Goal: Task Accomplishment & Management: Manage account settings

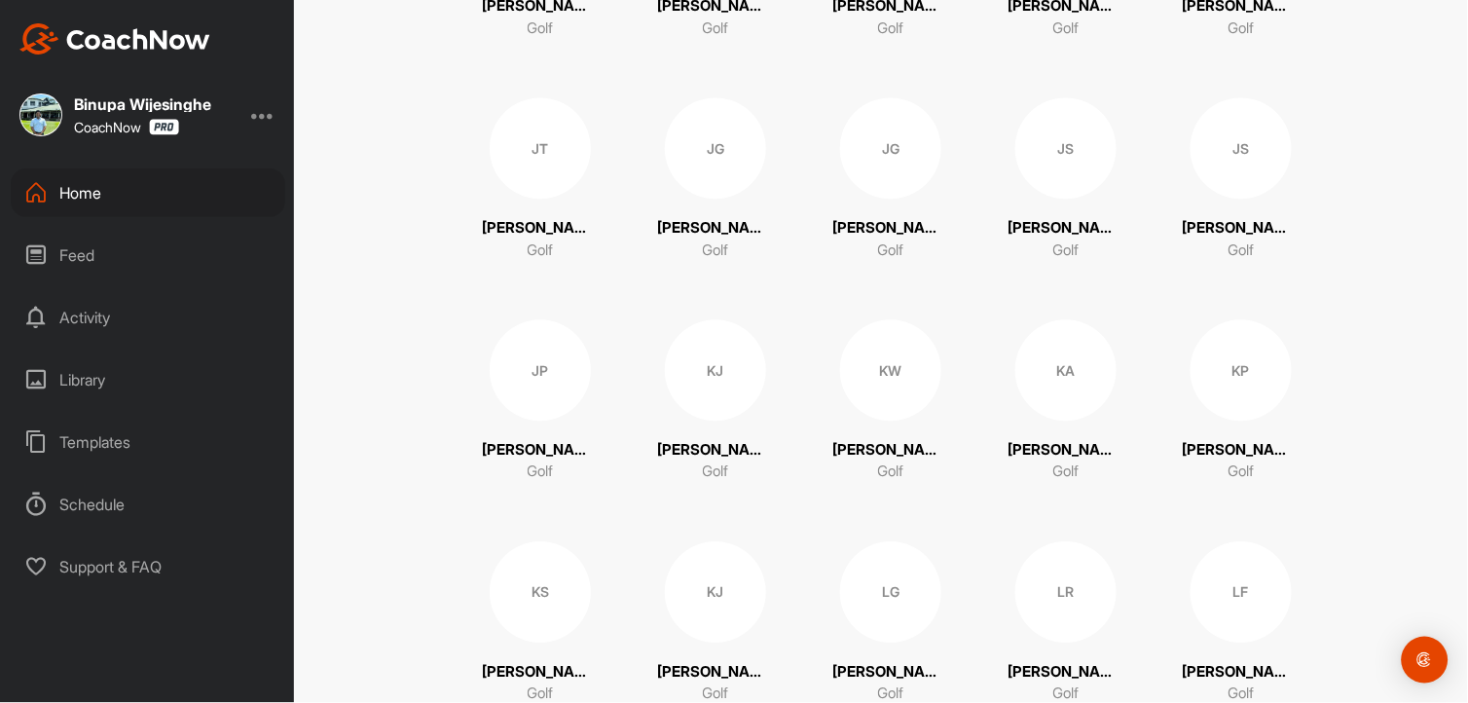
scroll to position [2703, 0]
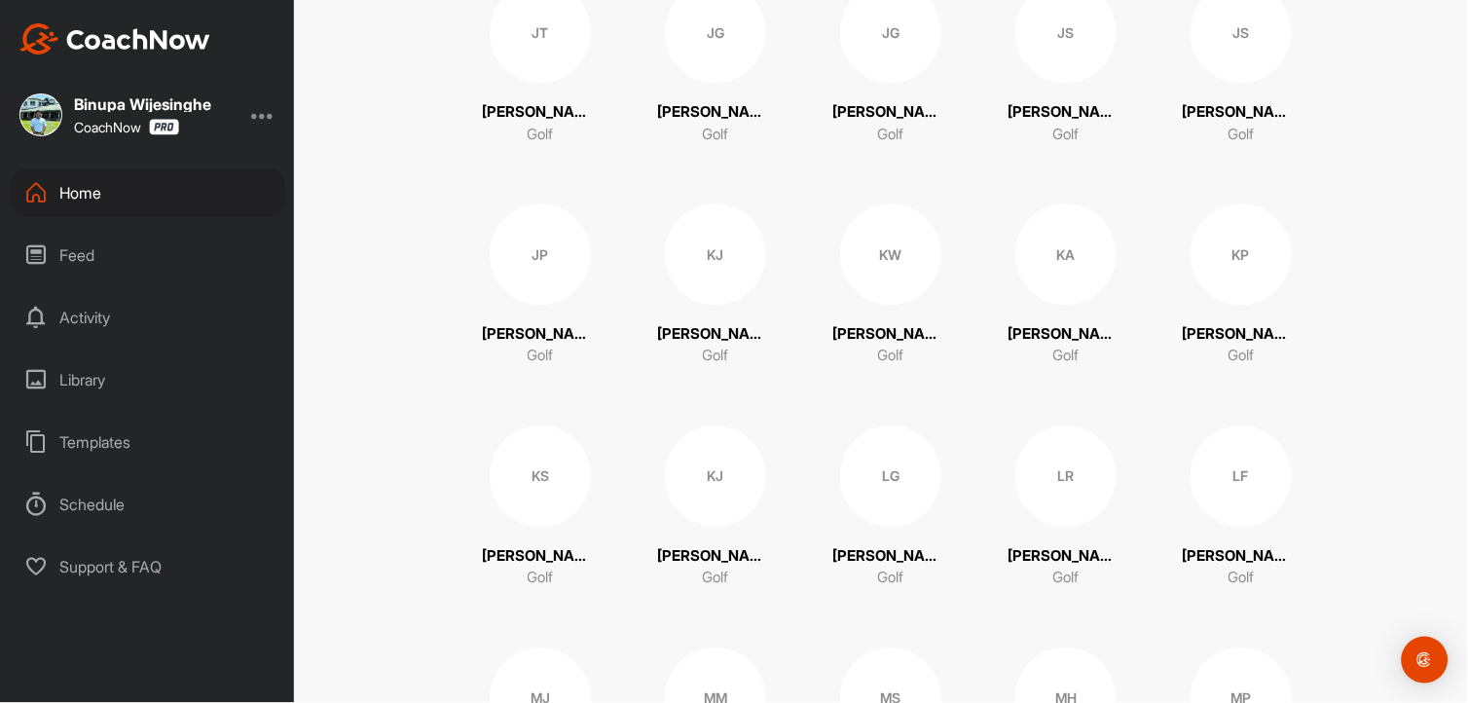
click at [708, 269] on div "KJ" at bounding box center [715, 253] width 101 height 101
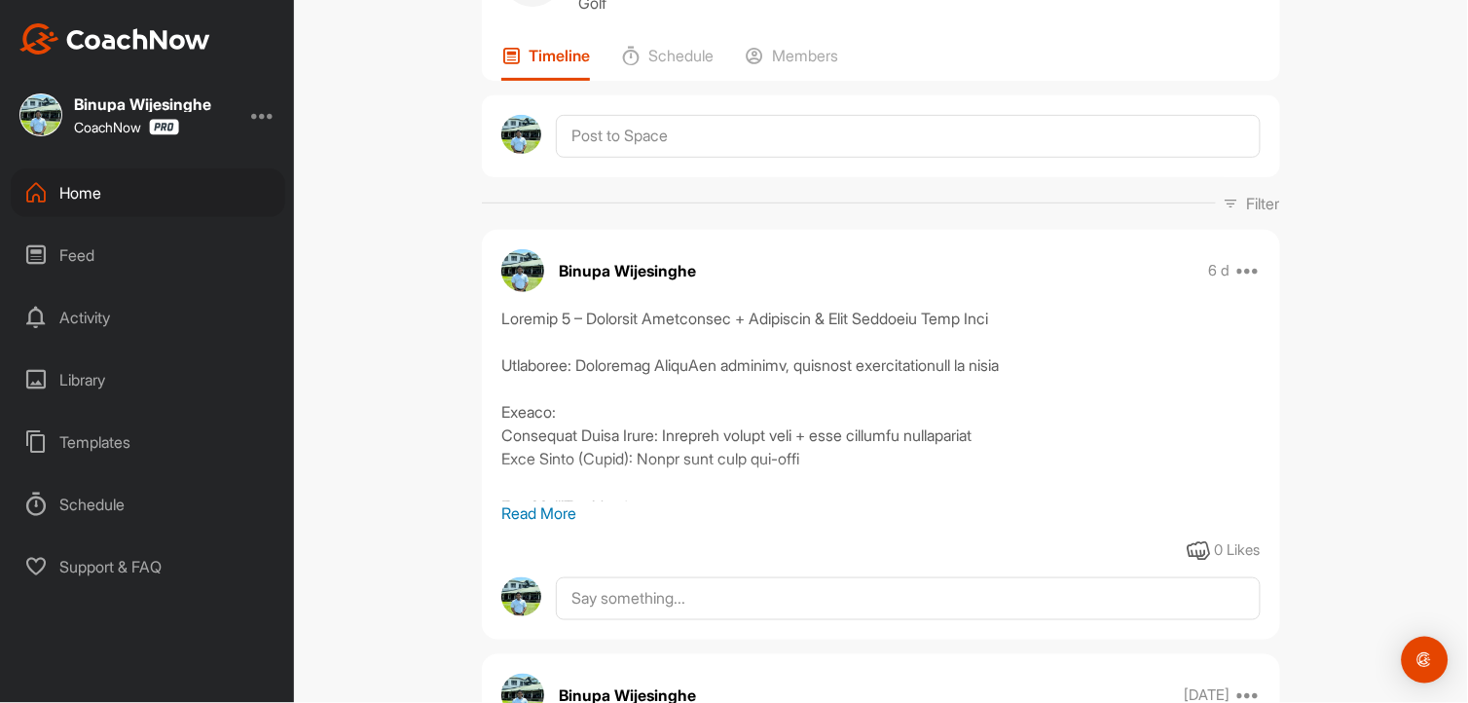
scroll to position [324, 0]
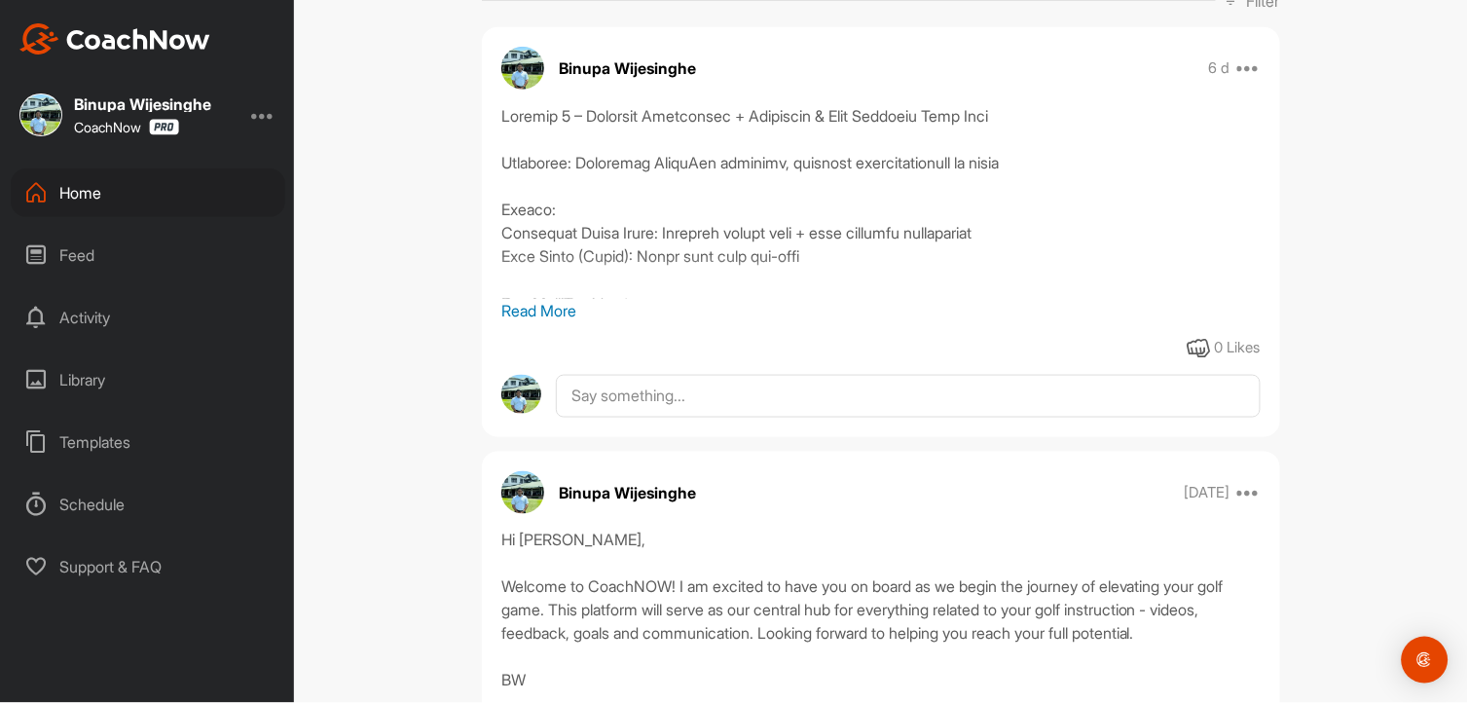
click at [556, 308] on p "Read More" at bounding box center [880, 310] width 759 height 23
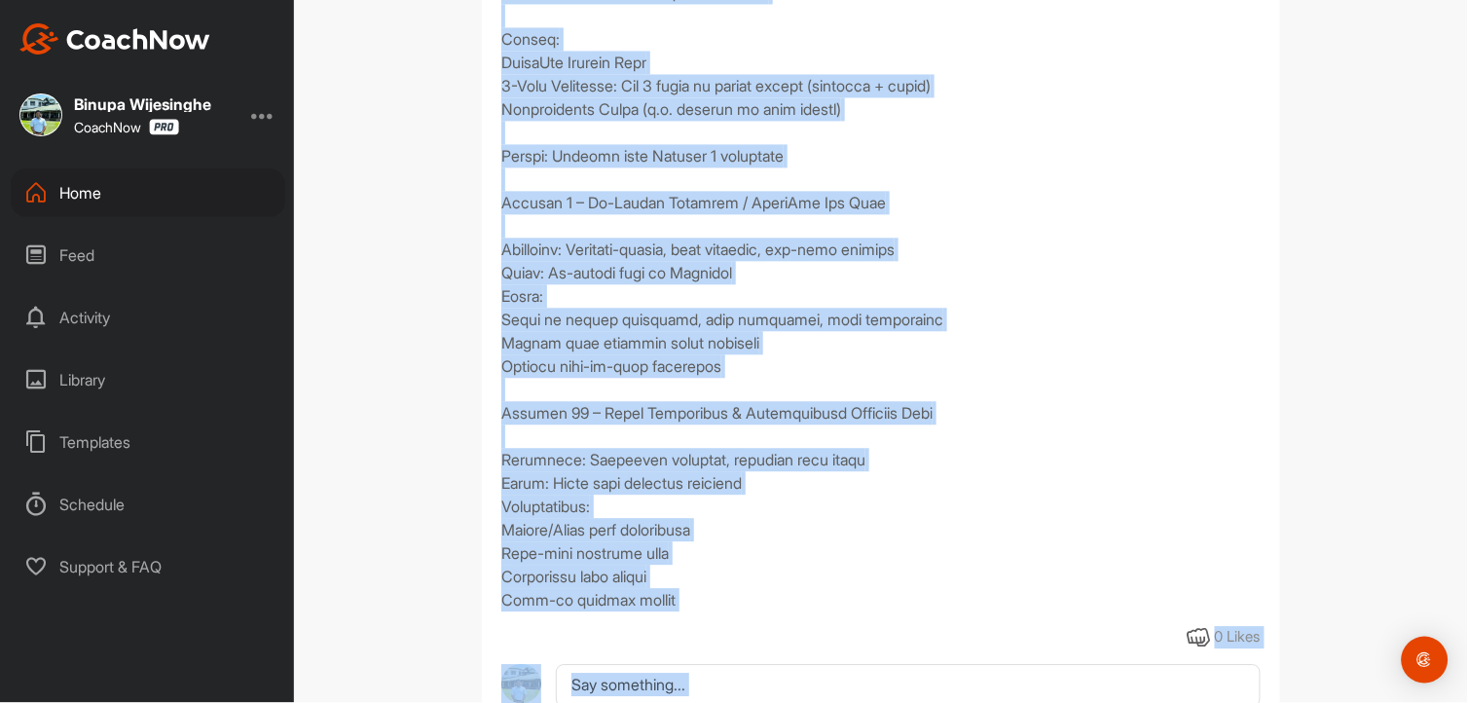
scroll to position [2955, 0]
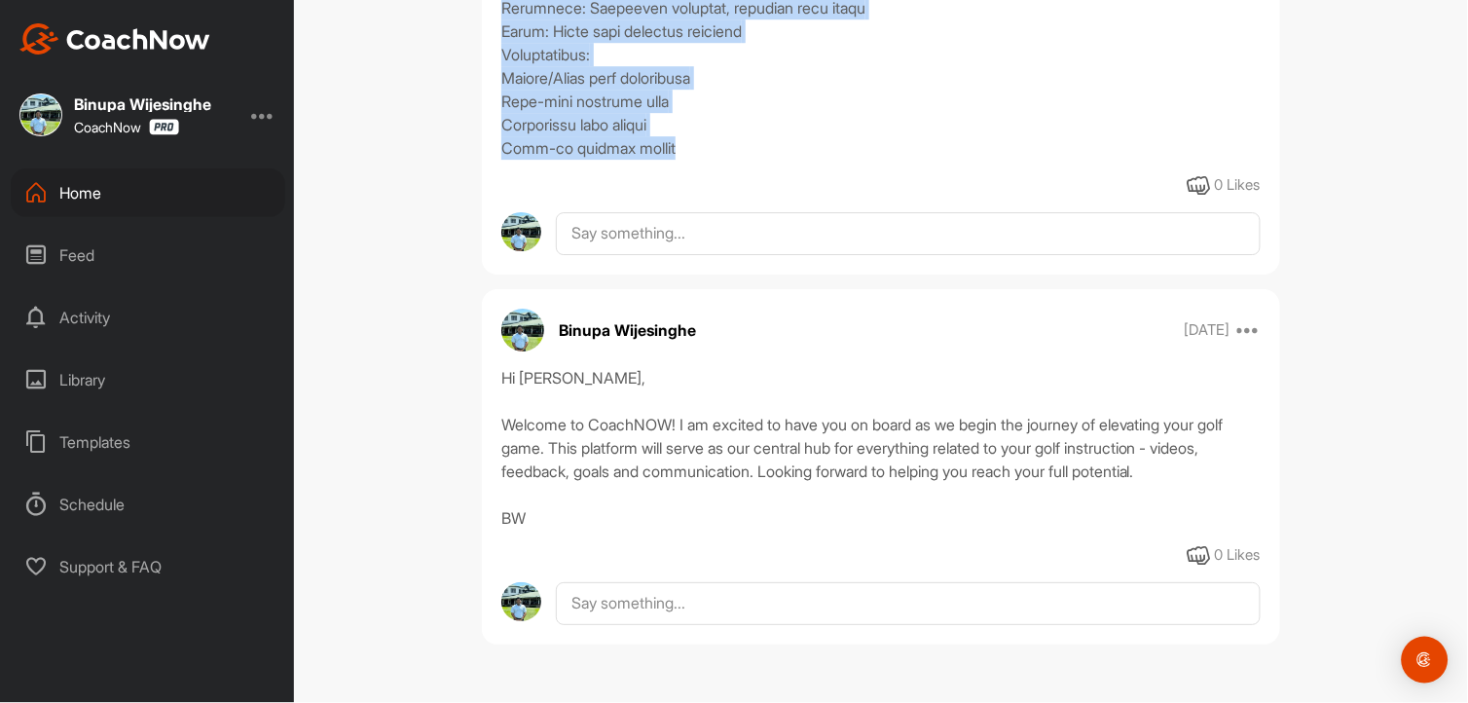
drag, startPoint x: 490, startPoint y: 113, endPoint x: 976, endPoint y: 150, distance: 487.0
copy div "Loremip 9 – Dolorsit Ametconsec + Adipiscin & Elit Seddoeiu Temp Inci Utlaboree…"
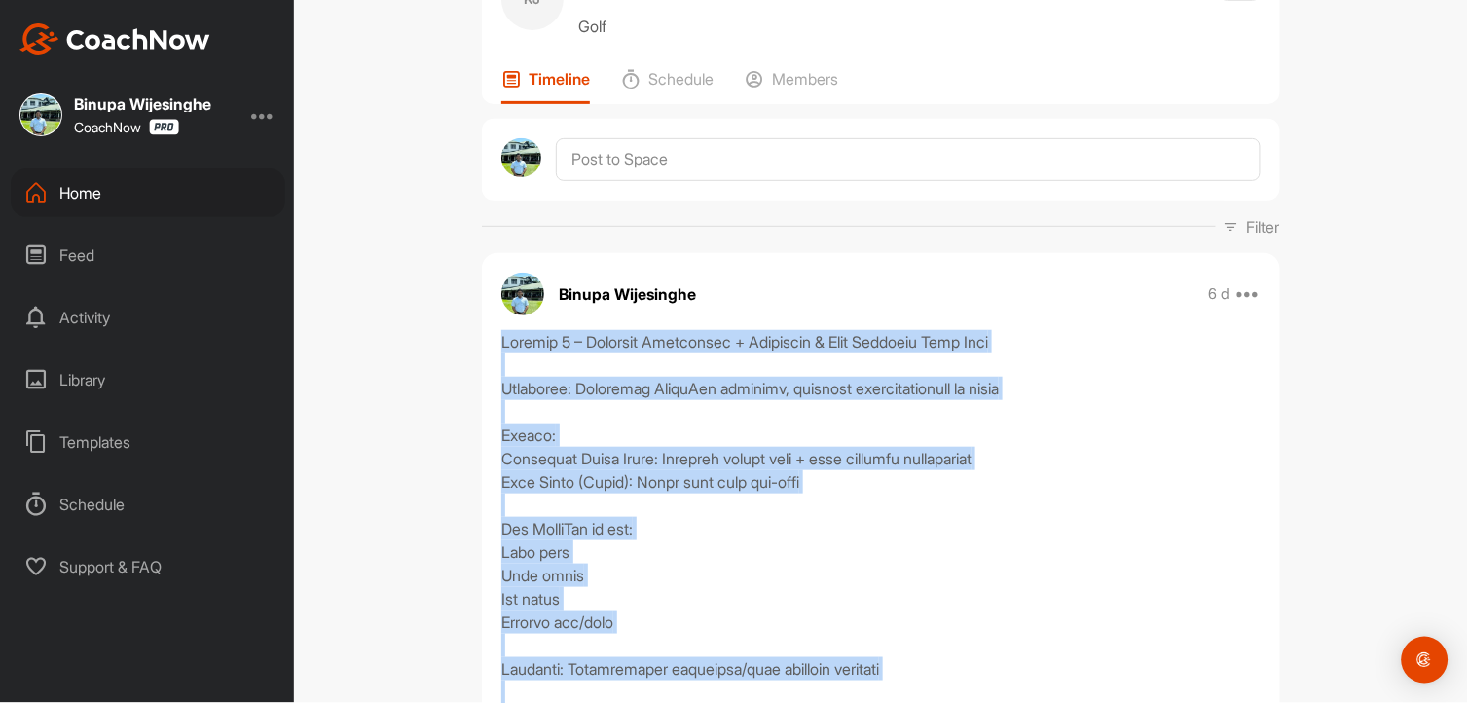
scroll to position [216, 0]
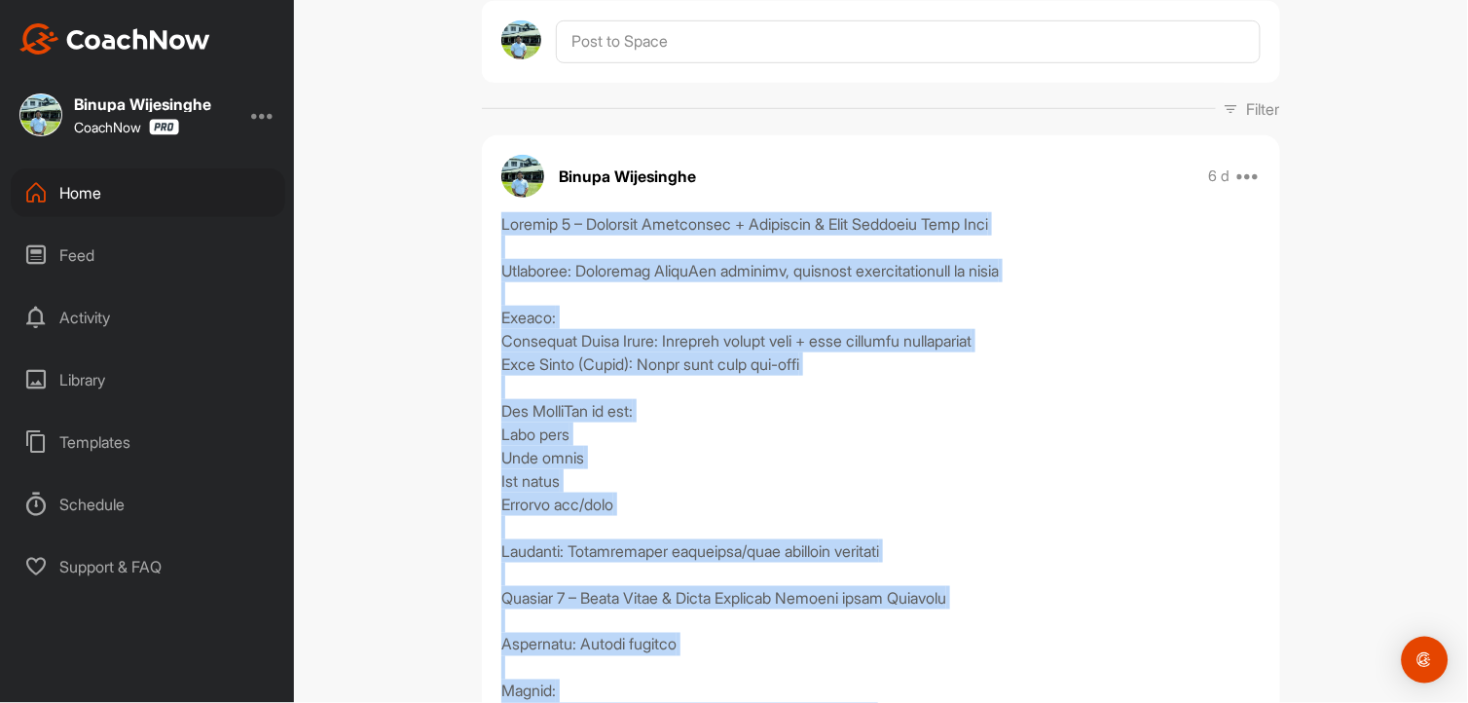
drag, startPoint x: 435, startPoint y: 493, endPoint x: 549, endPoint y: 528, distance: 119.1
click at [436, 494] on div "[PERSON_NAME] Johnpillai Bookings Golf Space Settings Your Notifications Timeli…" at bounding box center [881, 351] width 1174 height 703
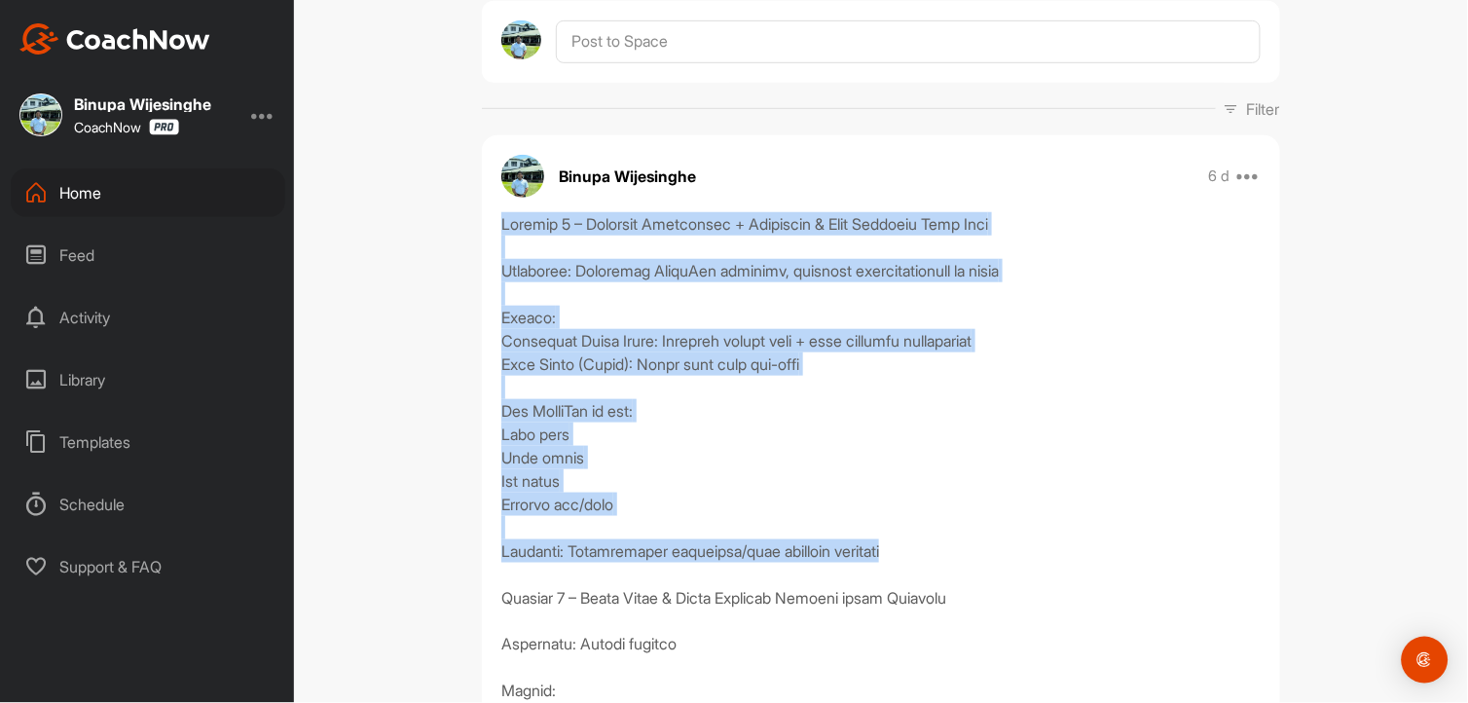
drag, startPoint x: 919, startPoint y: 547, endPoint x: 492, endPoint y: 225, distance: 534.3
copy div "Session 1 – Baseline Assessment + Alignment & Ball Position Deep Dive Objective…"
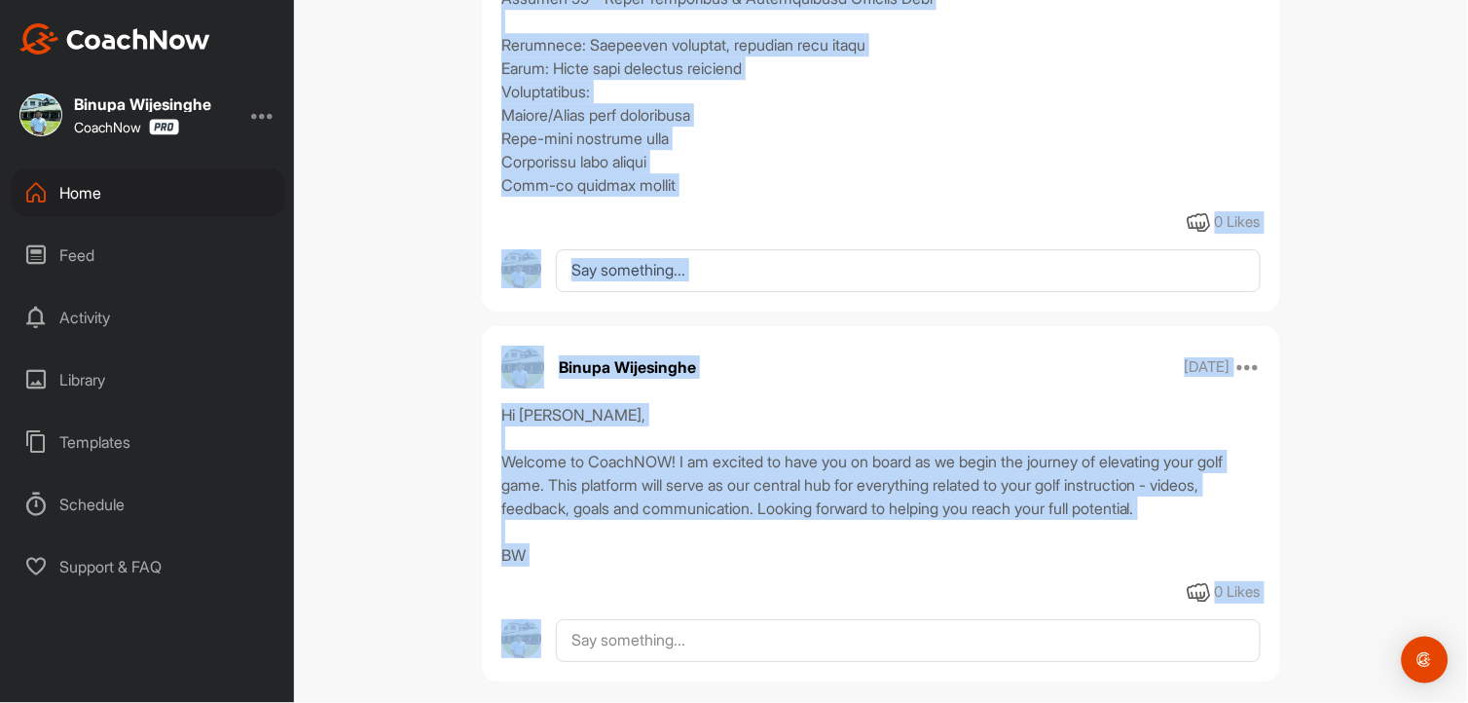
scroll to position [2955, 0]
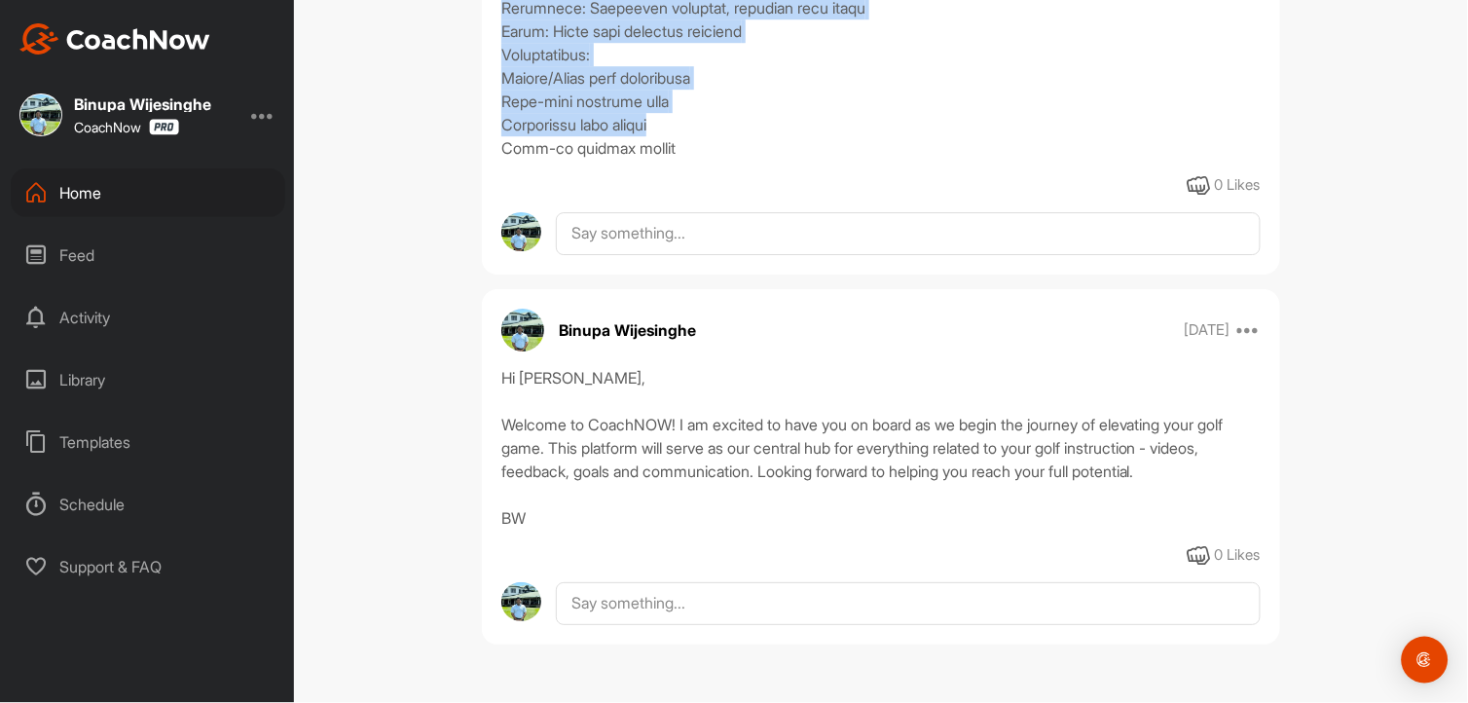
drag, startPoint x: 492, startPoint y: 270, endPoint x: 851, endPoint y: 115, distance: 390.1
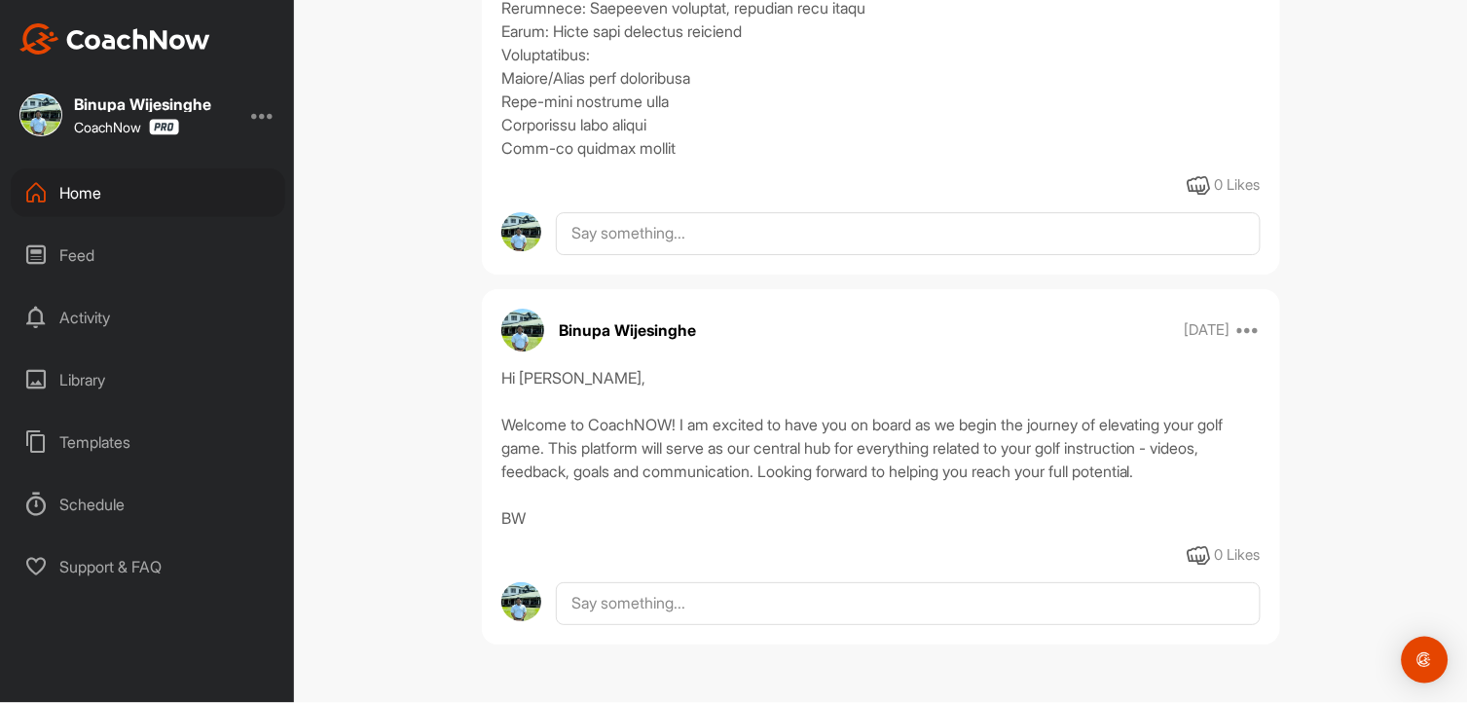
drag, startPoint x: 851, startPoint y: 115, endPoint x: 705, endPoint y: 160, distance: 152.7
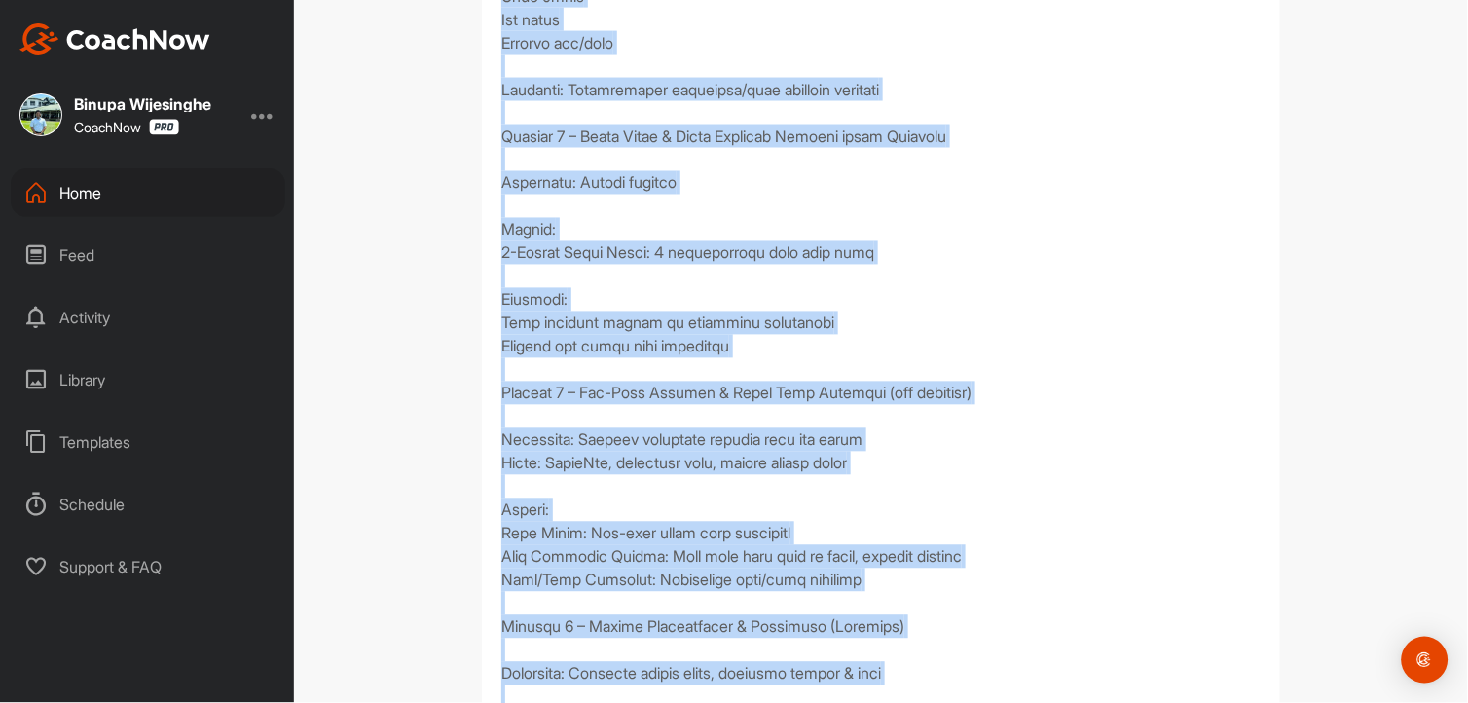
scroll to position [380, 0]
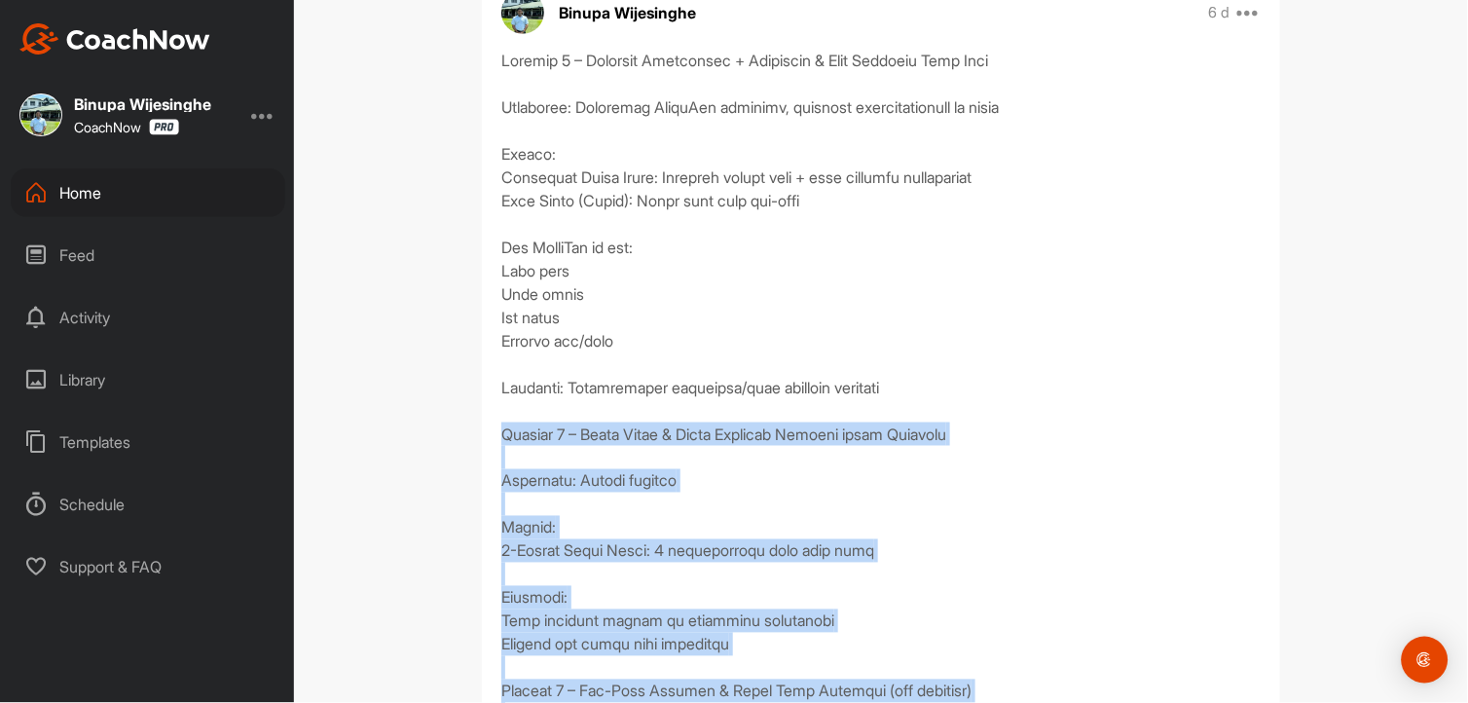
drag, startPoint x: 677, startPoint y: 150, endPoint x: 493, endPoint y: 426, distance: 332.0
drag, startPoint x: 493, startPoint y: 426, endPoint x: 540, endPoint y: 432, distance: 47.1
copy div "Loremip 7 – Dolor Sitam & Conse Adipisci Elitsed doeiu Temporin Utlaboree: Dolo…"
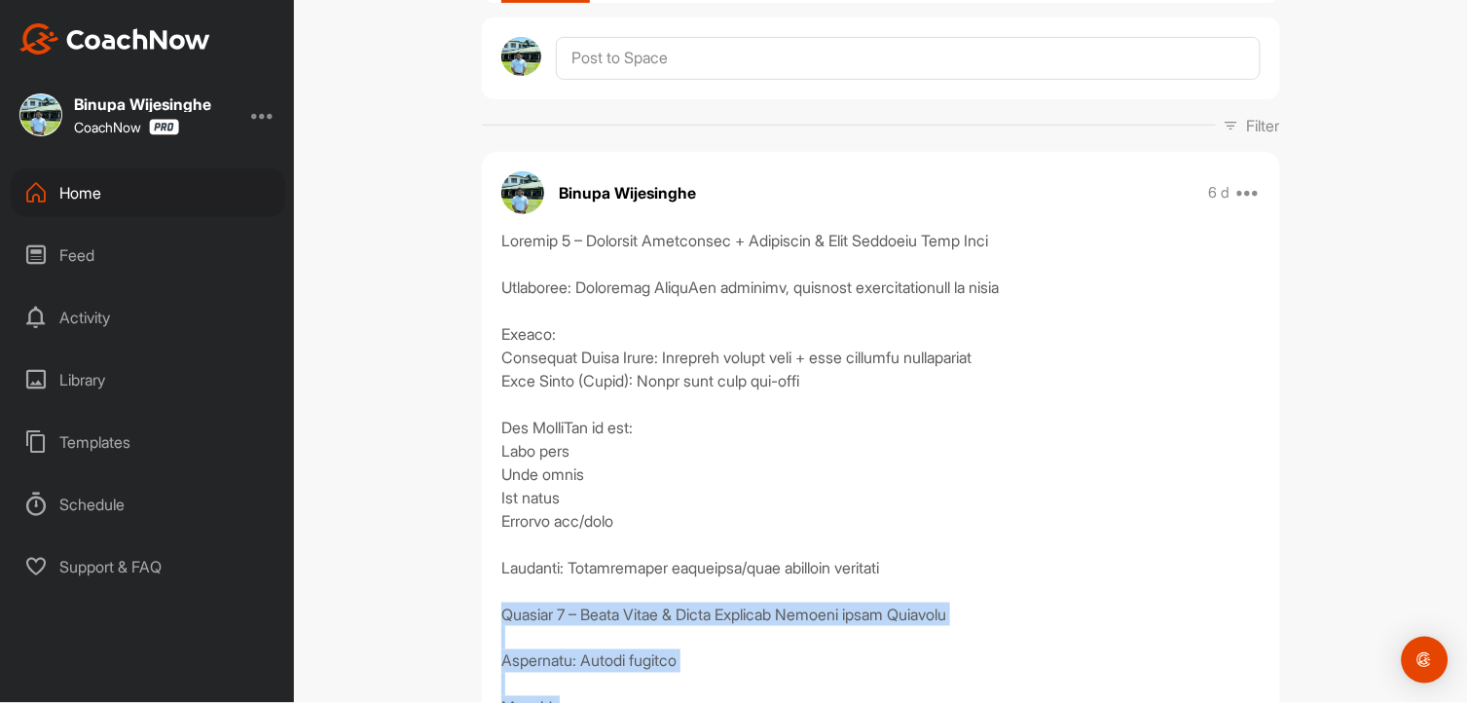
scroll to position [54, 0]
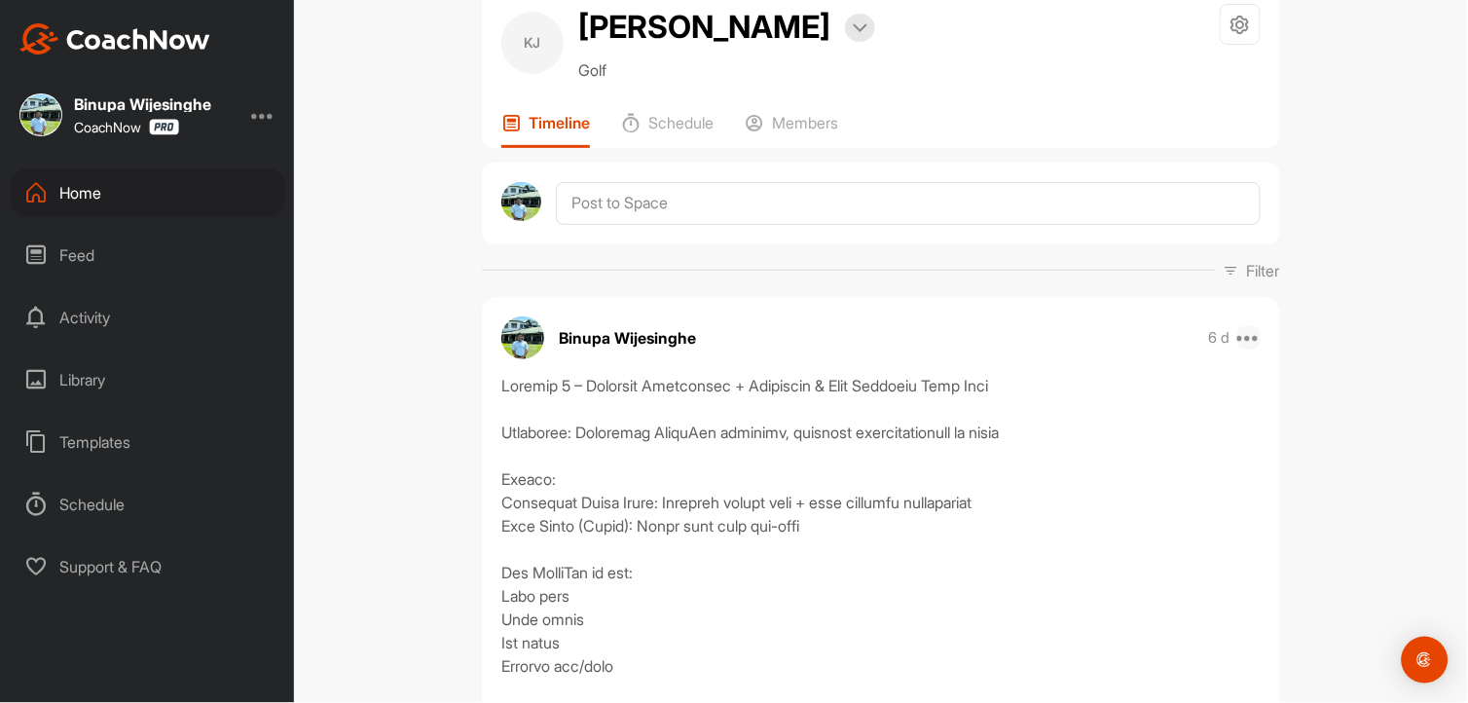
drag, startPoint x: 1230, startPoint y: 332, endPoint x: 1242, endPoint y: 333, distance: 11.7
click at [1234, 332] on div "6 d Move to ... Copy to ... Edit Edit Tags Pin to top Delete" at bounding box center [1235, 337] width 53 height 23
click at [1244, 333] on icon at bounding box center [1248, 337] width 23 height 23
click at [1094, 522] on button "Edit" at bounding box center [1129, 530] width 263 height 64
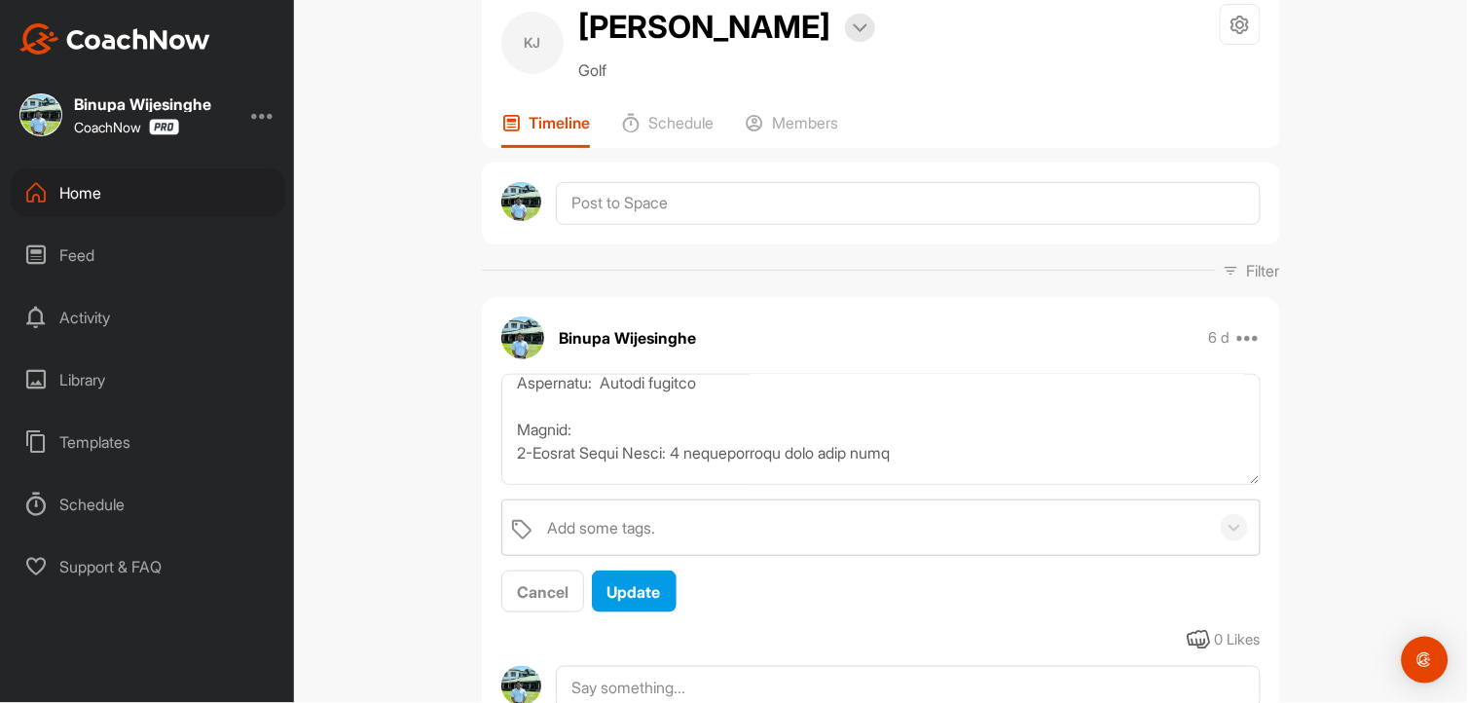
scroll to position [324, 0]
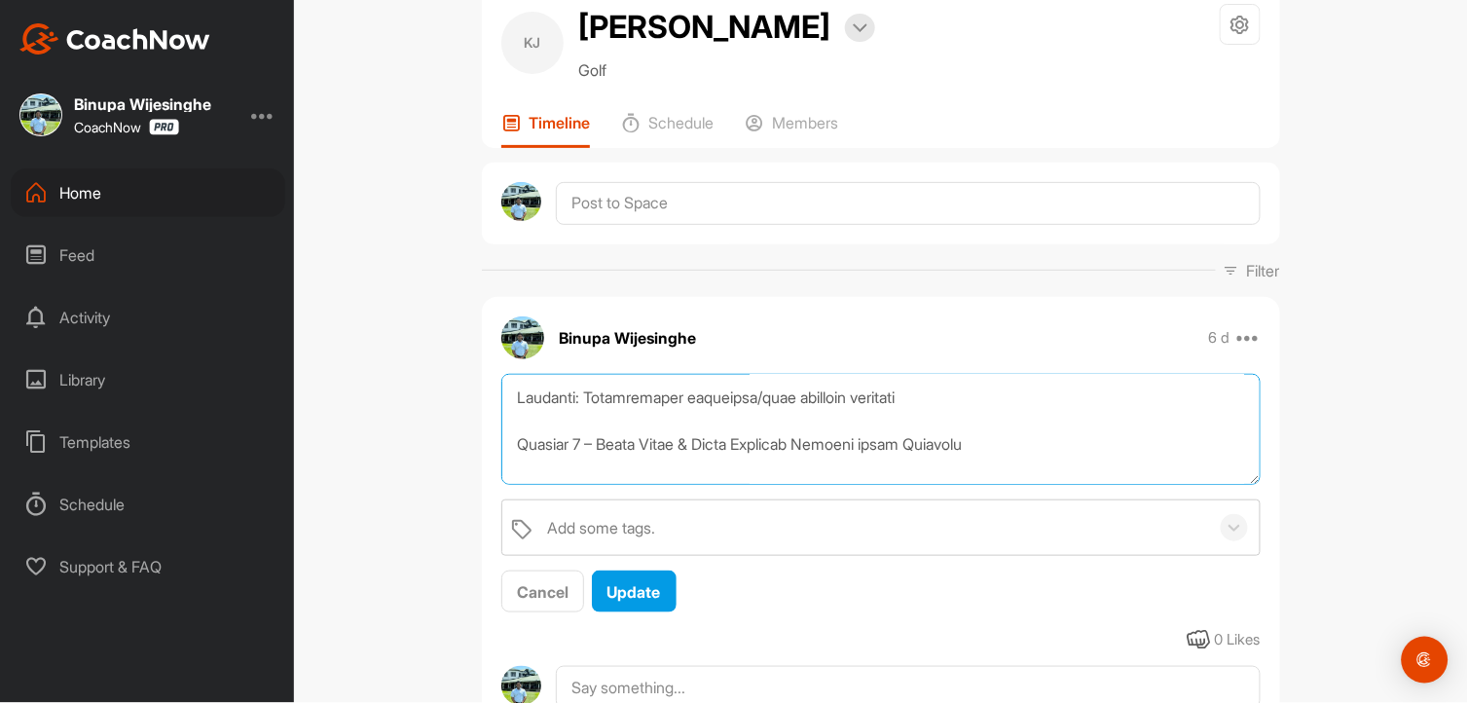
click at [596, 438] on textarea at bounding box center [880, 430] width 759 height 112
drag, startPoint x: 1135, startPoint y: 442, endPoint x: 1034, endPoint y: 441, distance: 101.2
click at [1034, 441] on textarea at bounding box center [880, 430] width 759 height 112
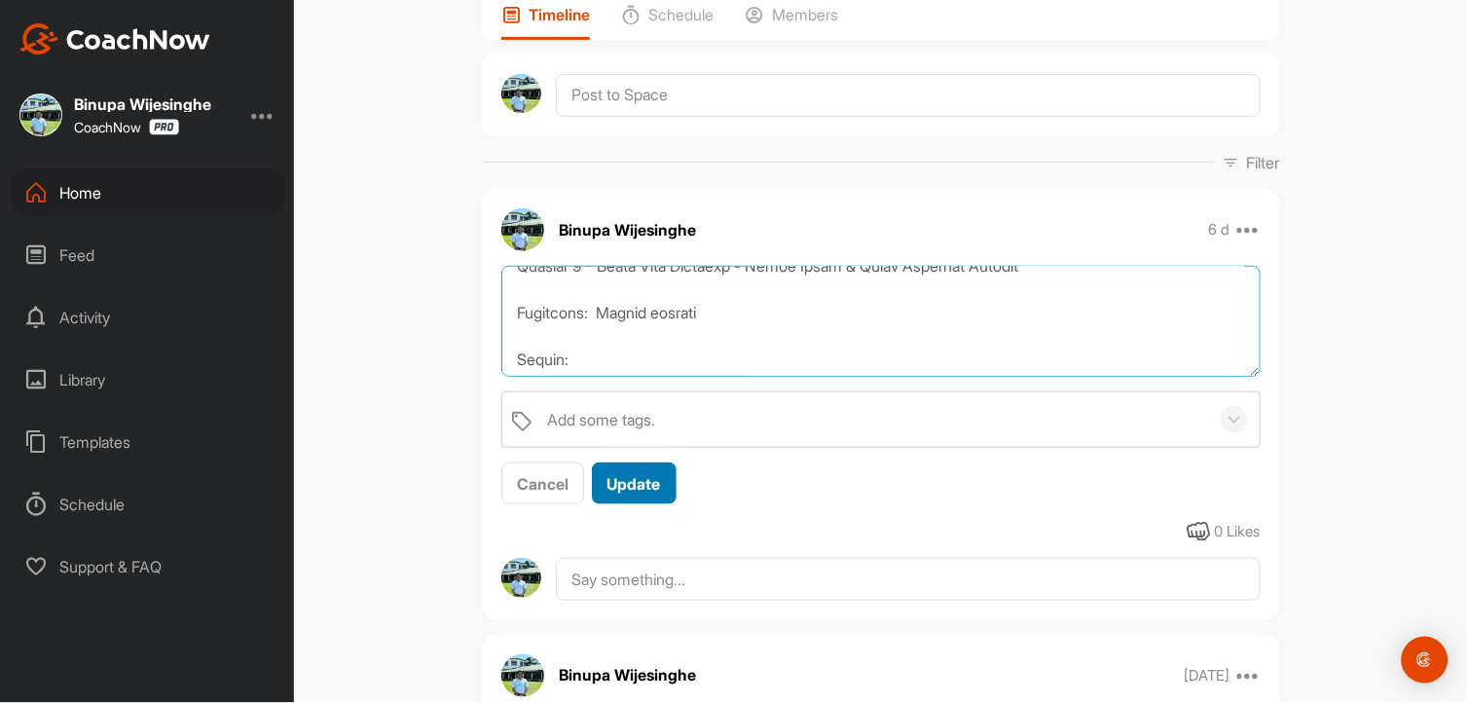
scroll to position [432, 0]
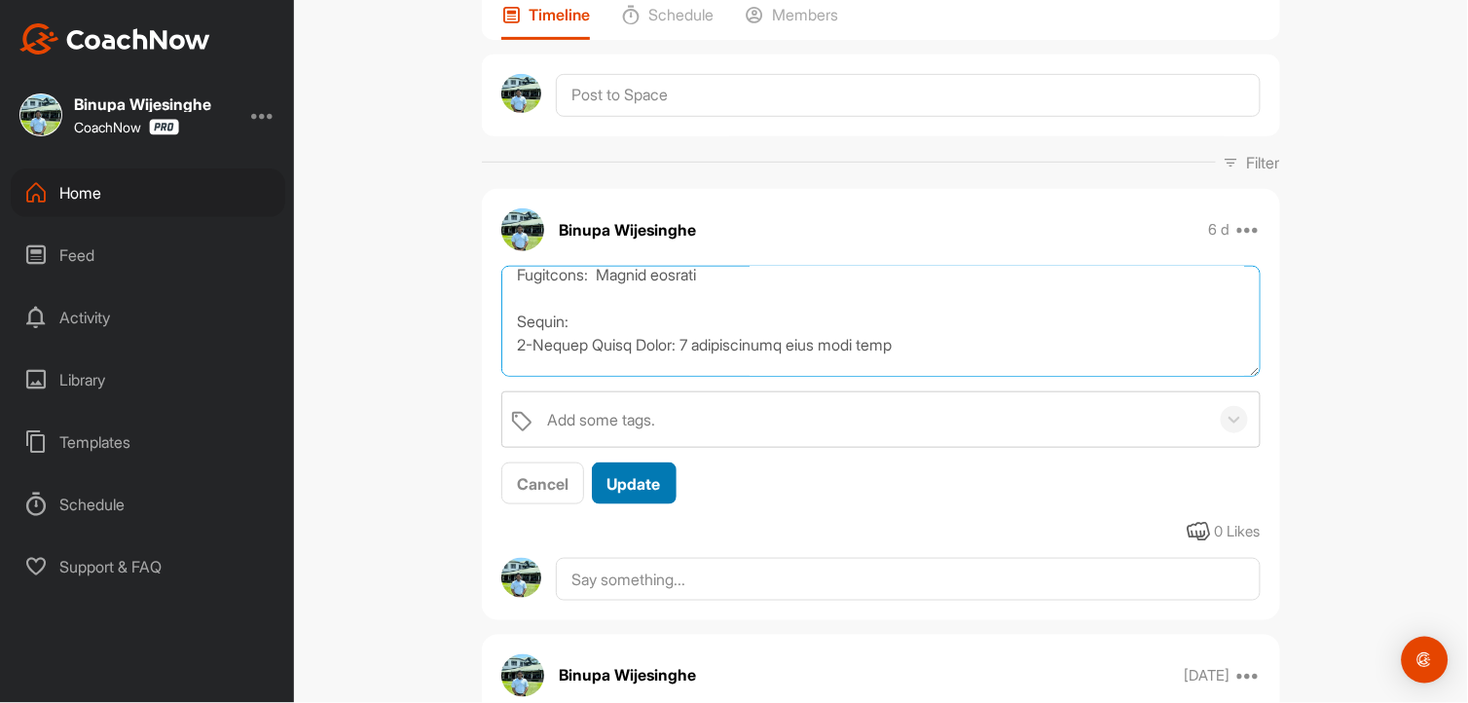
type textarea "Loremip 3 – Dolorsit Ametconsec + Adipiscin & Elit Seddoeiu Temp Inci Utlaboree…"
click at [644, 481] on span "Update" at bounding box center [634, 483] width 54 height 19
